Goal: Information Seeking & Learning: Learn about a topic

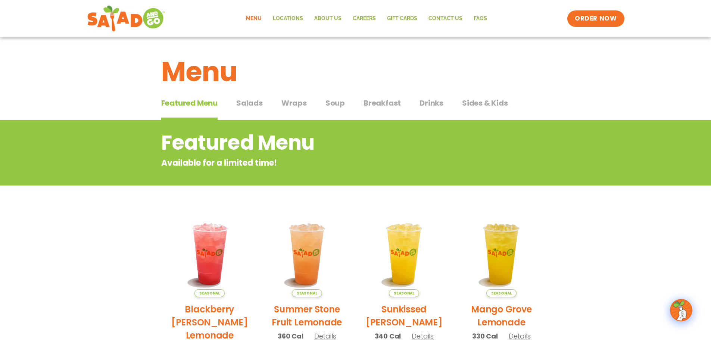
click at [264, 104] on div "Featured Menu Featured Menu Salads Salads Wraps Wraps Soup Soup Breakfast Break…" at bounding box center [355, 107] width 389 height 25
click at [256, 103] on span "Salads" at bounding box center [249, 102] width 26 height 11
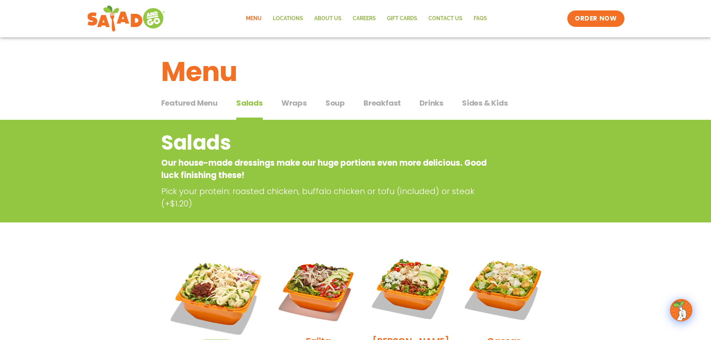
click at [327, 108] on span "Soup" at bounding box center [334, 102] width 19 height 11
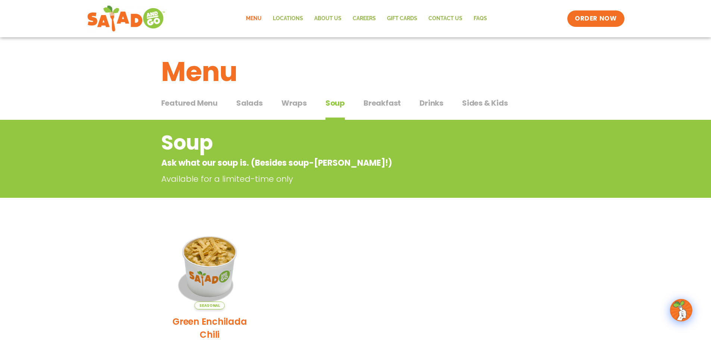
click at [300, 104] on span "Wraps" at bounding box center [293, 102] width 25 height 11
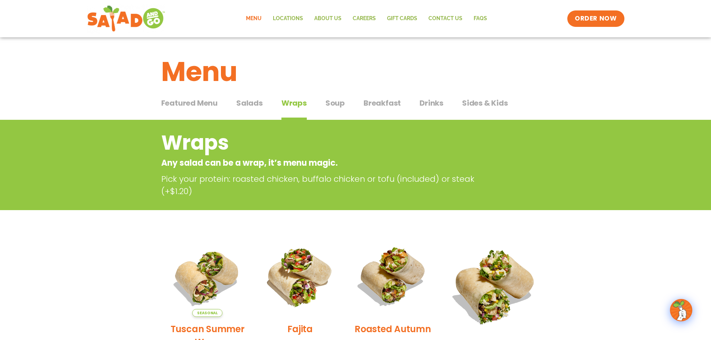
click at [383, 101] on span "Breakfast" at bounding box center [381, 102] width 37 height 11
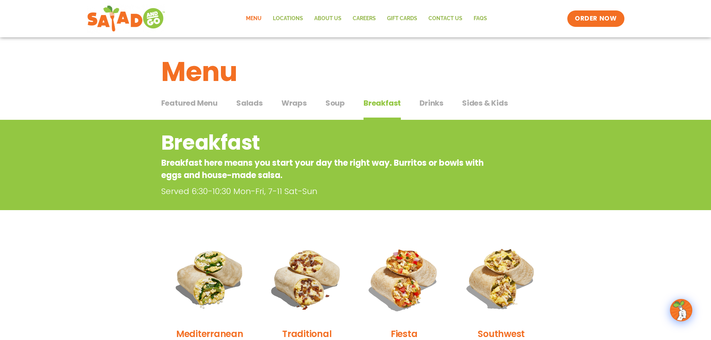
click at [423, 101] on span "Drinks" at bounding box center [431, 102] width 24 height 11
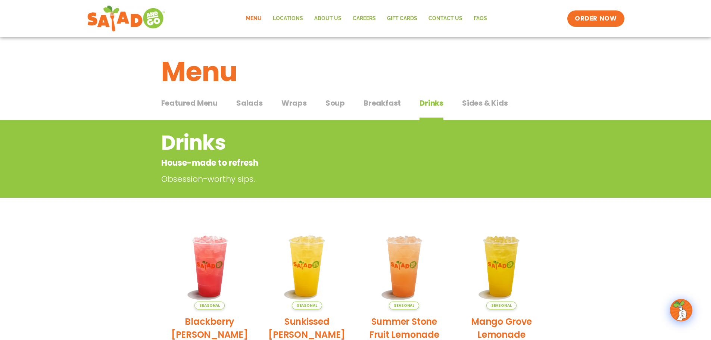
click at [480, 103] on span "Sides & Kids" at bounding box center [485, 102] width 46 height 11
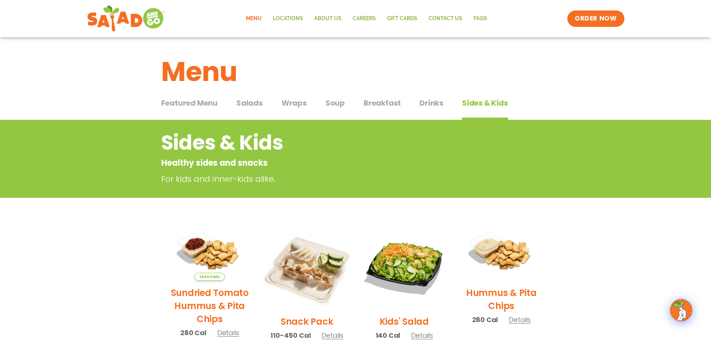
click at [254, 101] on span "Salads" at bounding box center [249, 102] width 26 height 11
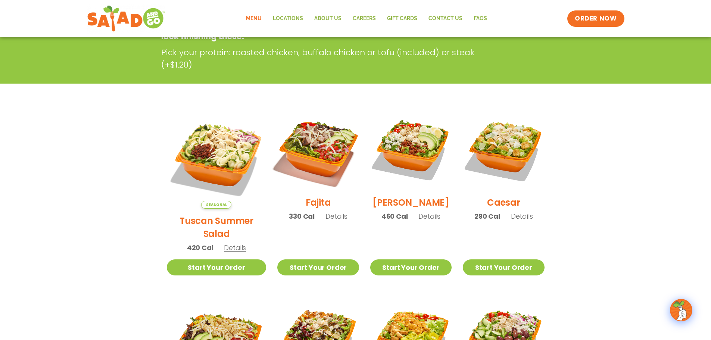
scroll to position [149, 0]
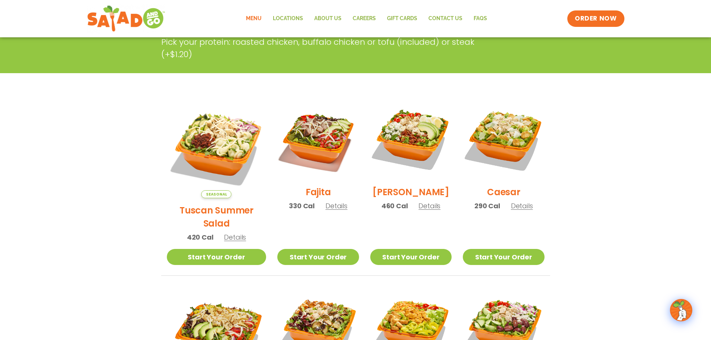
click at [313, 195] on h2 "Fajita" at bounding box center [318, 191] width 25 height 13
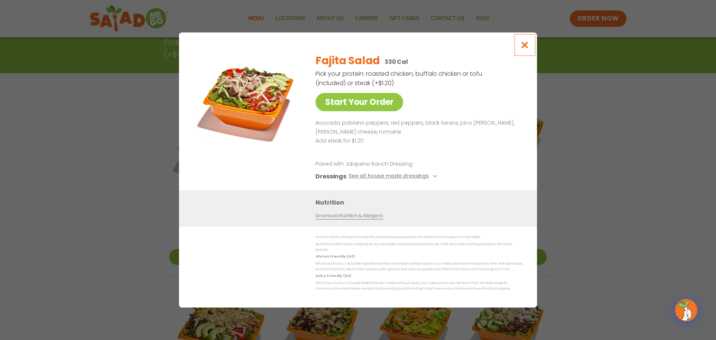
click at [528, 46] on icon "Close modal" at bounding box center [524, 45] width 9 height 8
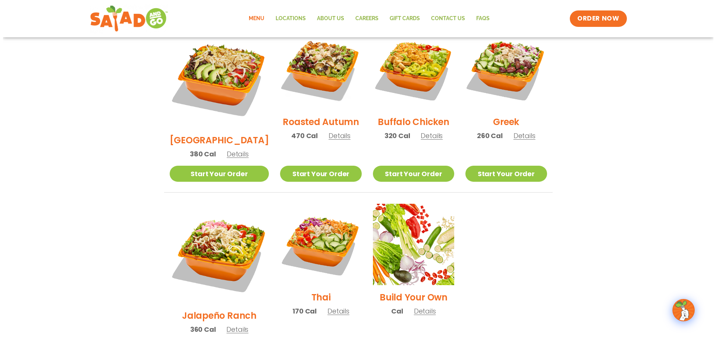
scroll to position [410, 0]
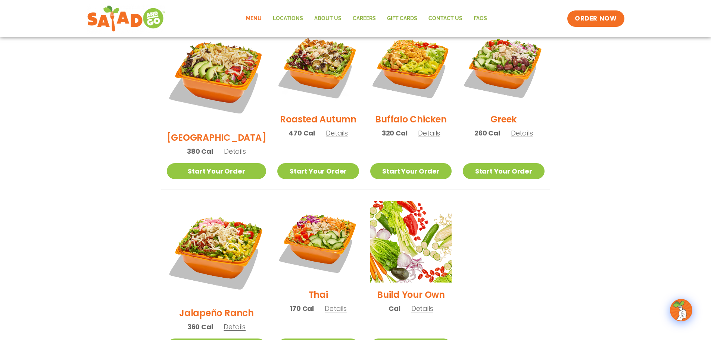
click at [219, 306] on h2 "Jalapeño Ranch" at bounding box center [216, 312] width 75 height 13
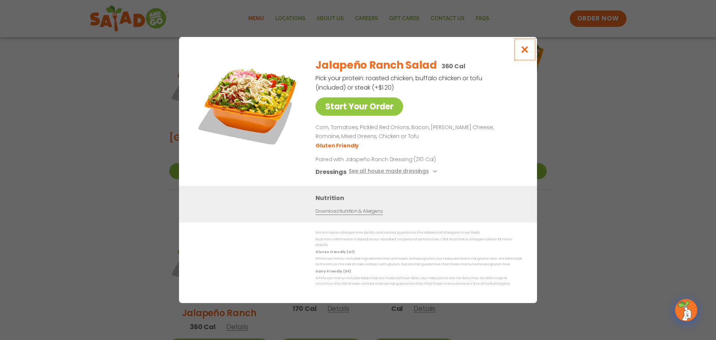
click at [524, 51] on icon "Close modal" at bounding box center [524, 50] width 9 height 8
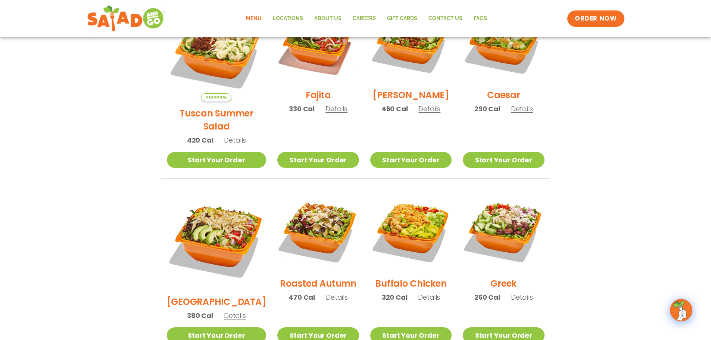
scroll to position [246, 0]
click at [215, 295] on h2 "[GEOGRAPHIC_DATA]" at bounding box center [217, 301] width 100 height 13
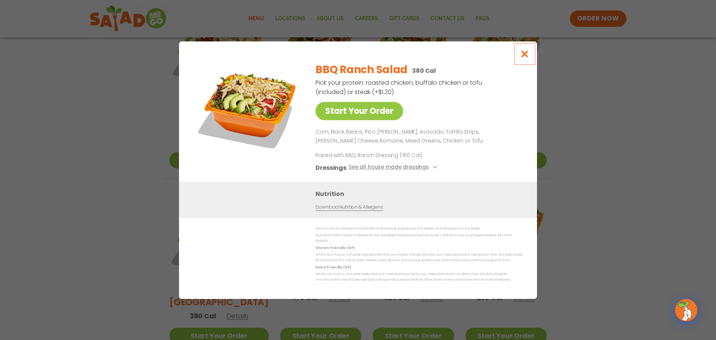
click at [524, 57] on icon "Close modal" at bounding box center [524, 54] width 9 height 8
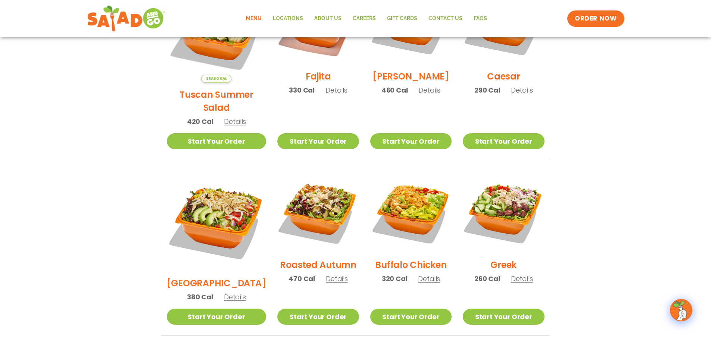
scroll to position [261, 0]
